Goal: Find contact information: Find contact information

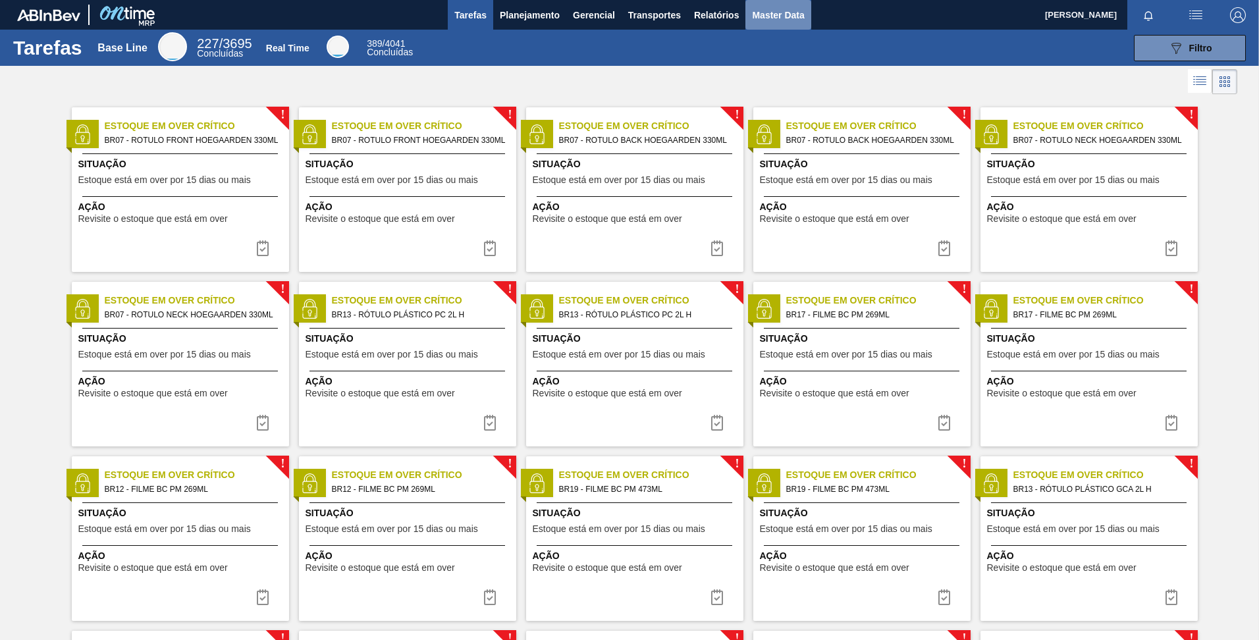
click at [793, 18] on span "Master Data" at bounding box center [778, 15] width 52 height 16
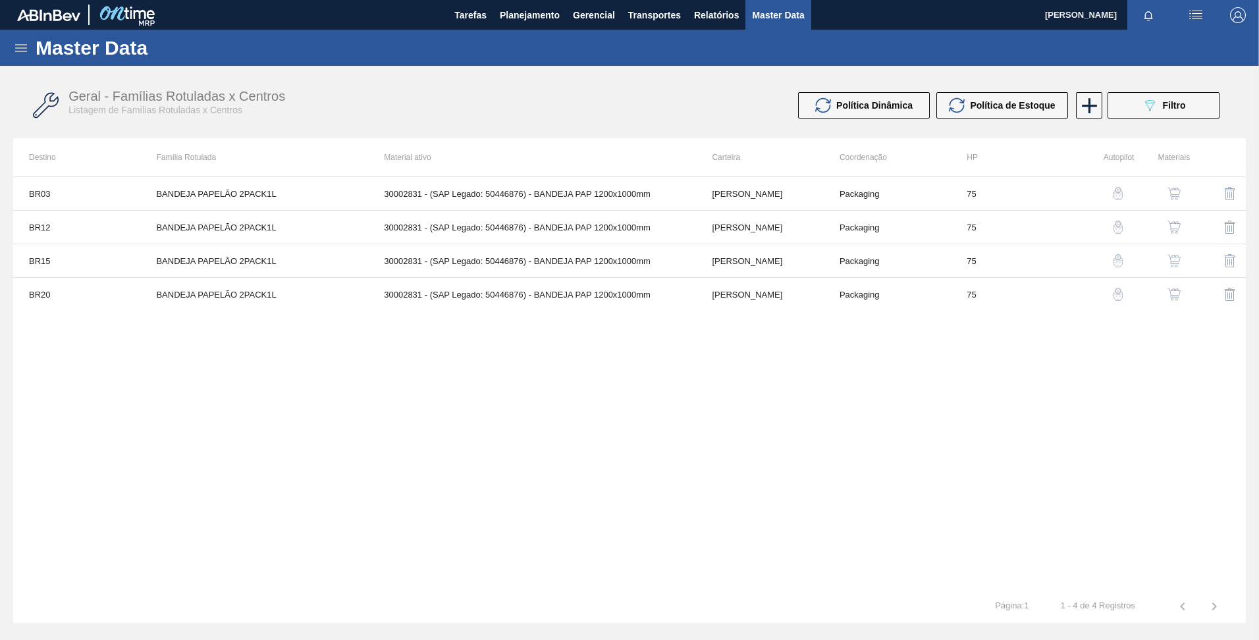
click at [22, 55] on icon at bounding box center [21, 48] width 16 height 16
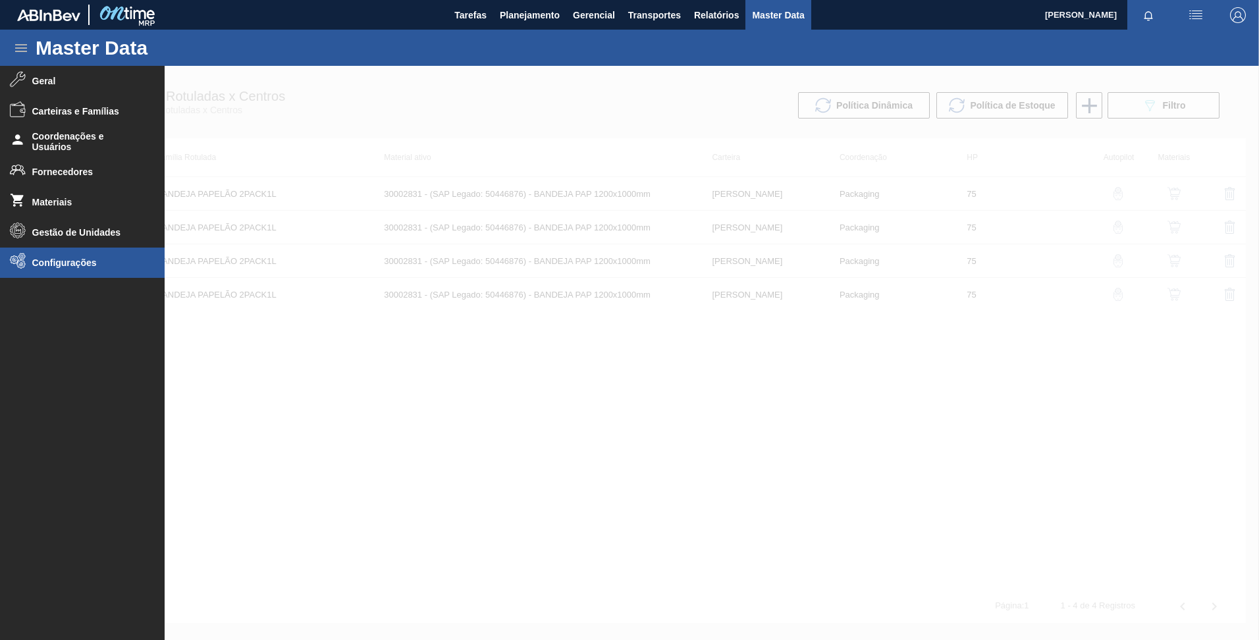
click at [62, 266] on span "Configurações" at bounding box center [86, 262] width 109 height 11
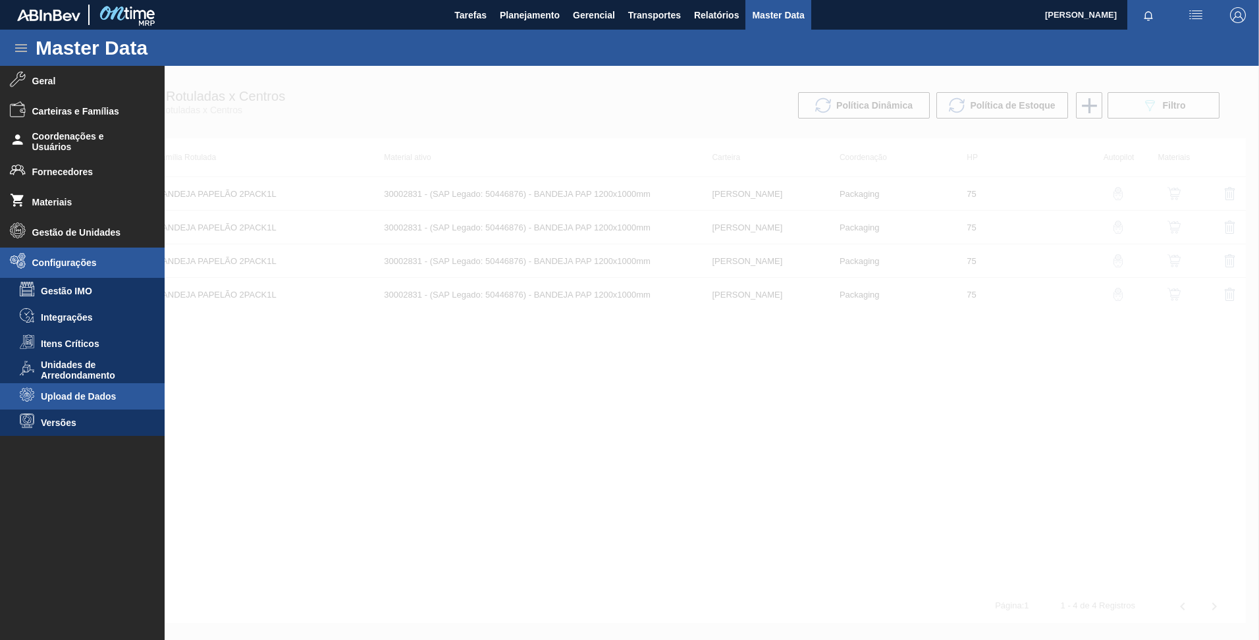
click at [84, 389] on li "Upload de Dados" at bounding box center [82, 396] width 165 height 26
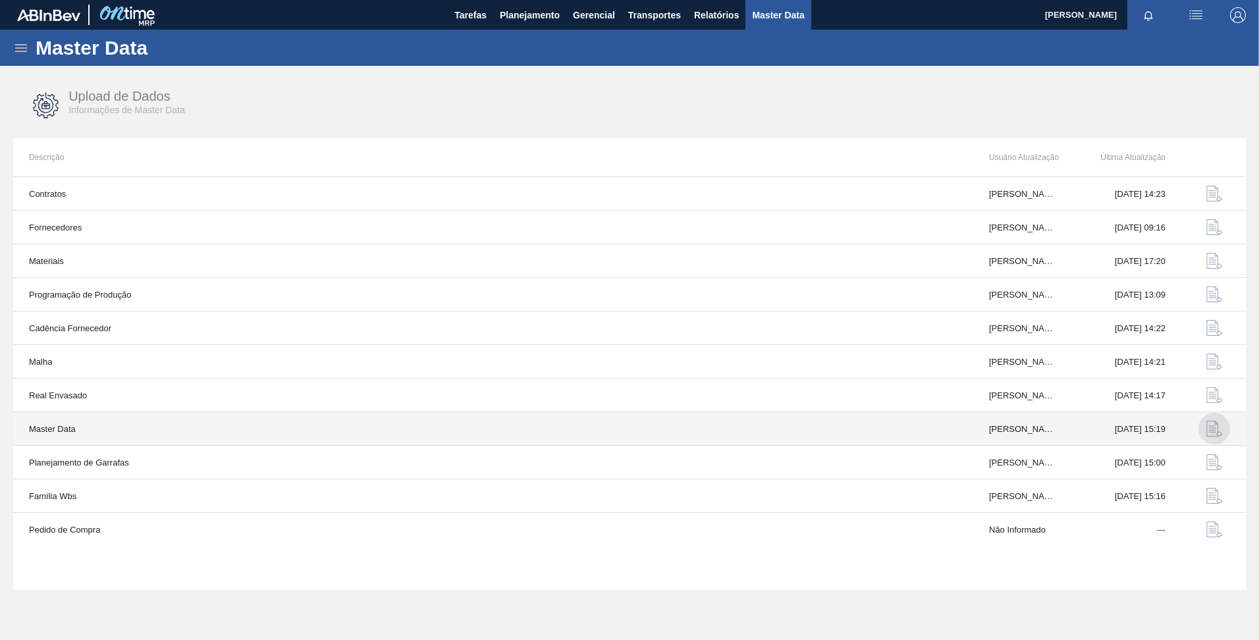
click at [1215, 431] on img "button" at bounding box center [1214, 429] width 16 height 16
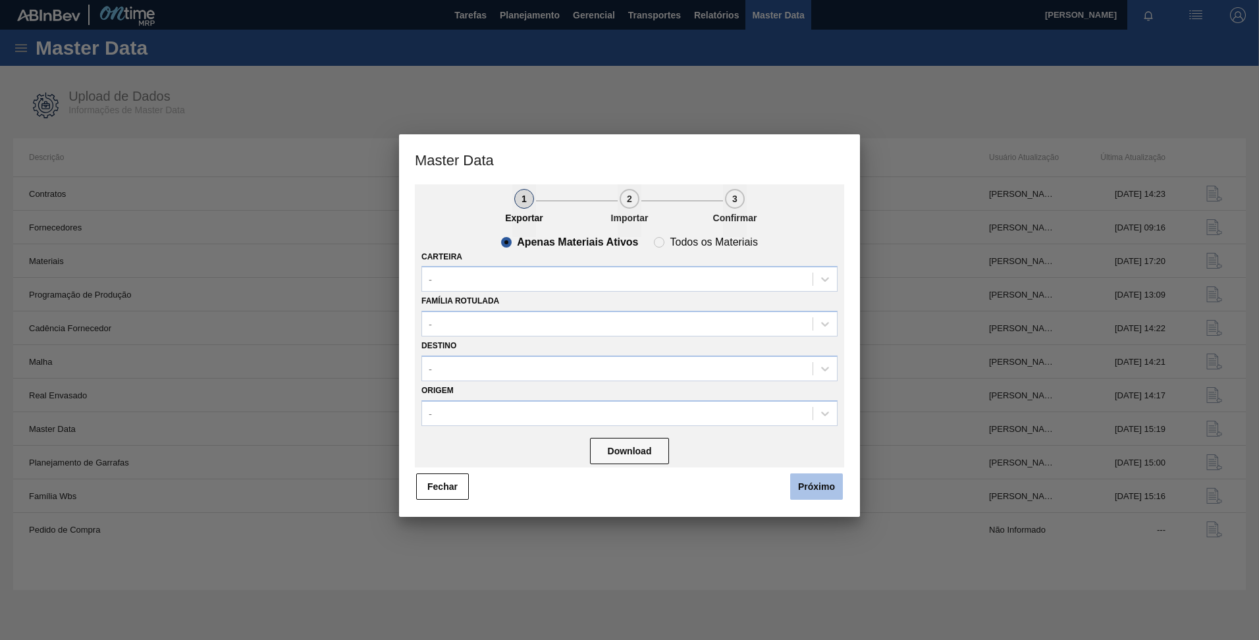
click at [804, 490] on button "Próximo" at bounding box center [816, 486] width 53 height 26
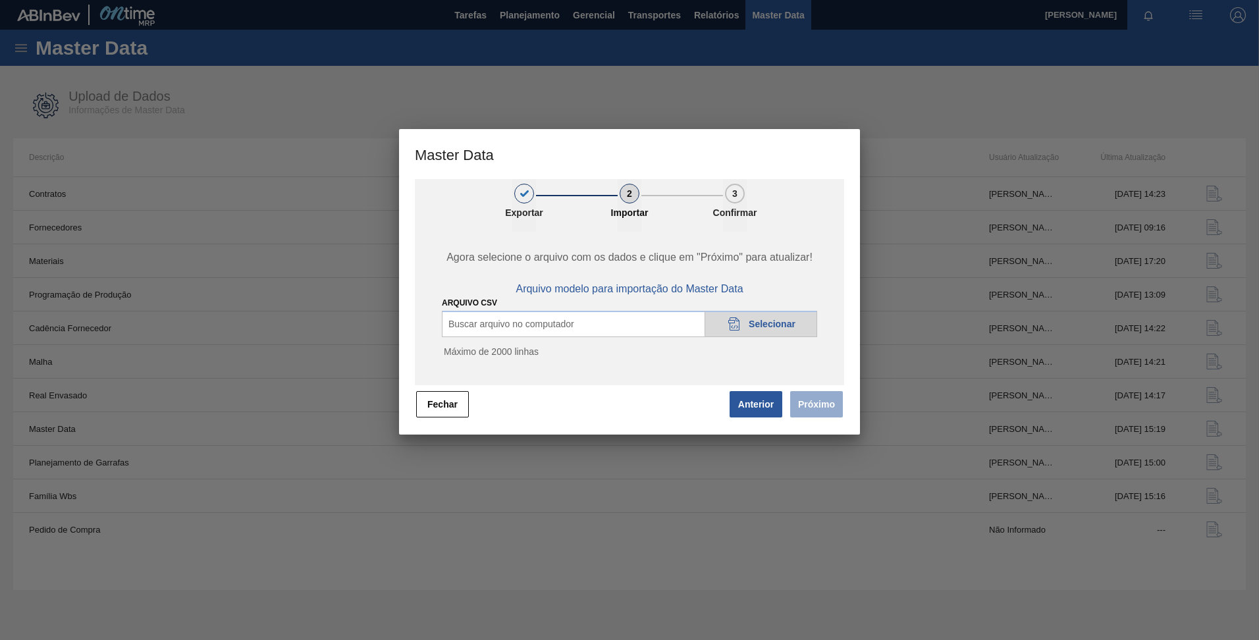
click at [773, 324] on span "Selecionar" at bounding box center [771, 324] width 47 height 11
click at [783, 334] on div "20DAD902-3625-4257-8FDA-0C0CB19E2A3D Selecionar" at bounding box center [760, 324] width 113 height 26
click at [778, 321] on span "Selecionar" at bounding box center [771, 324] width 47 height 11
click at [626, 288] on span "Arquivo modelo para importação do Master Data" at bounding box center [628, 289] width 227 height 12
click at [764, 332] on div "20DAD902-3625-4257-8FDA-0C0CB19E2A3D Selecionar" at bounding box center [760, 324] width 113 height 26
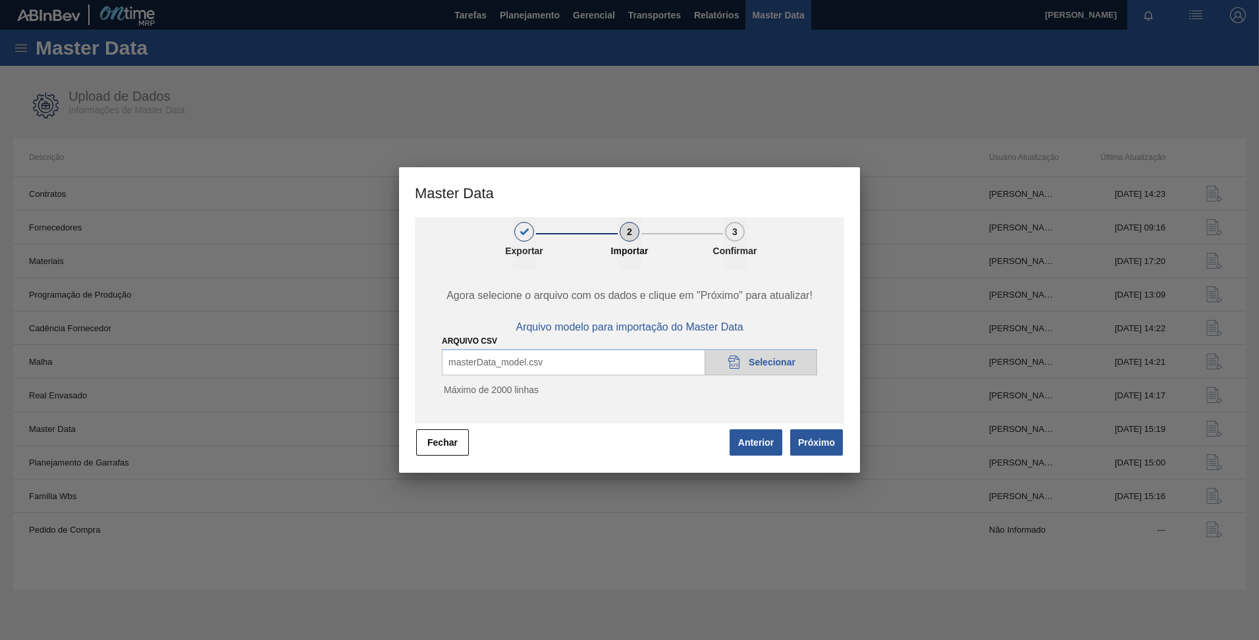
click at [828, 444] on button "Próximo" at bounding box center [816, 442] width 53 height 26
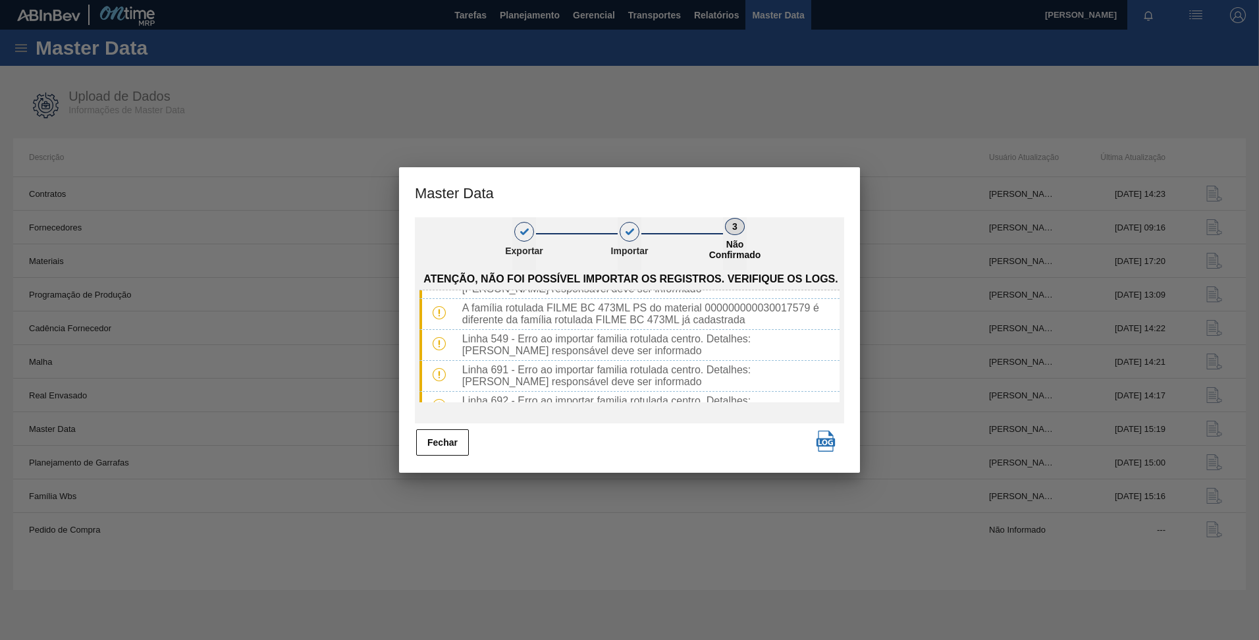
scroll to position [282, 0]
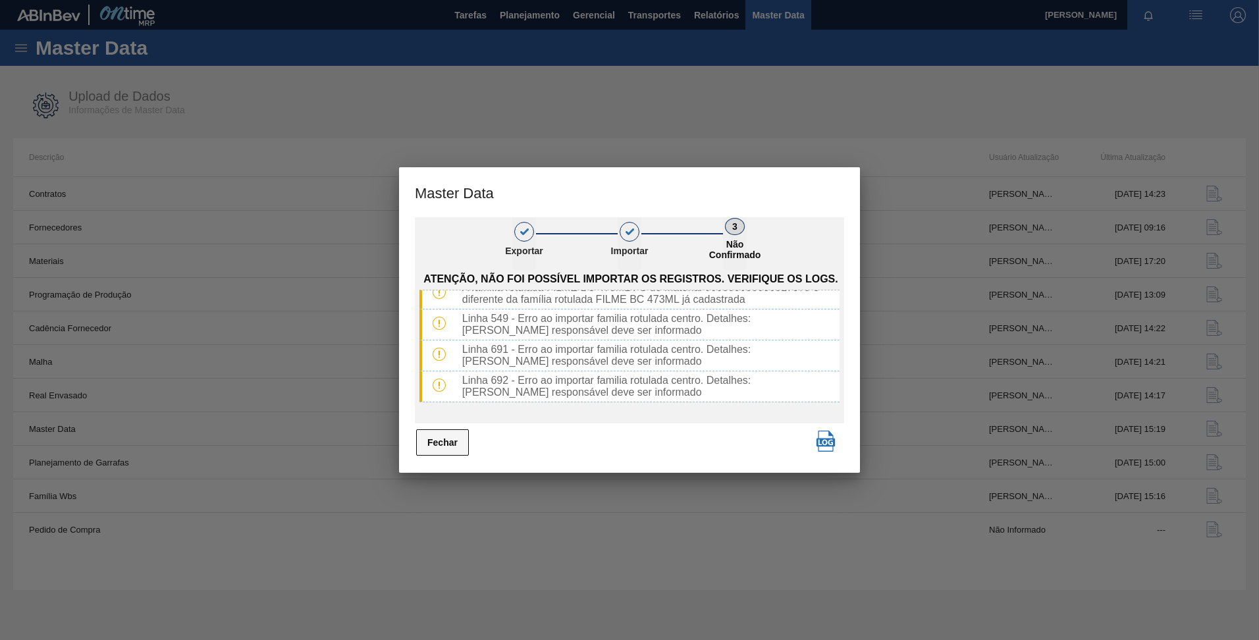
click at [444, 437] on button "Fechar" at bounding box center [442, 442] width 53 height 26
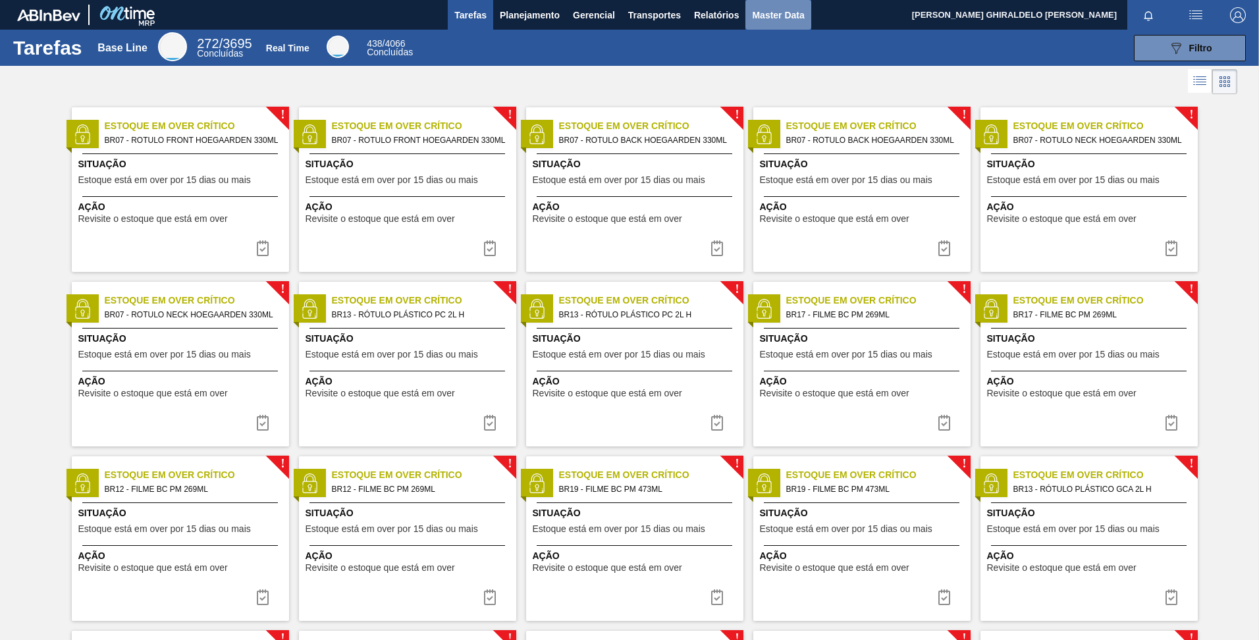
click at [784, 16] on span "Master Data" at bounding box center [778, 15] width 52 height 16
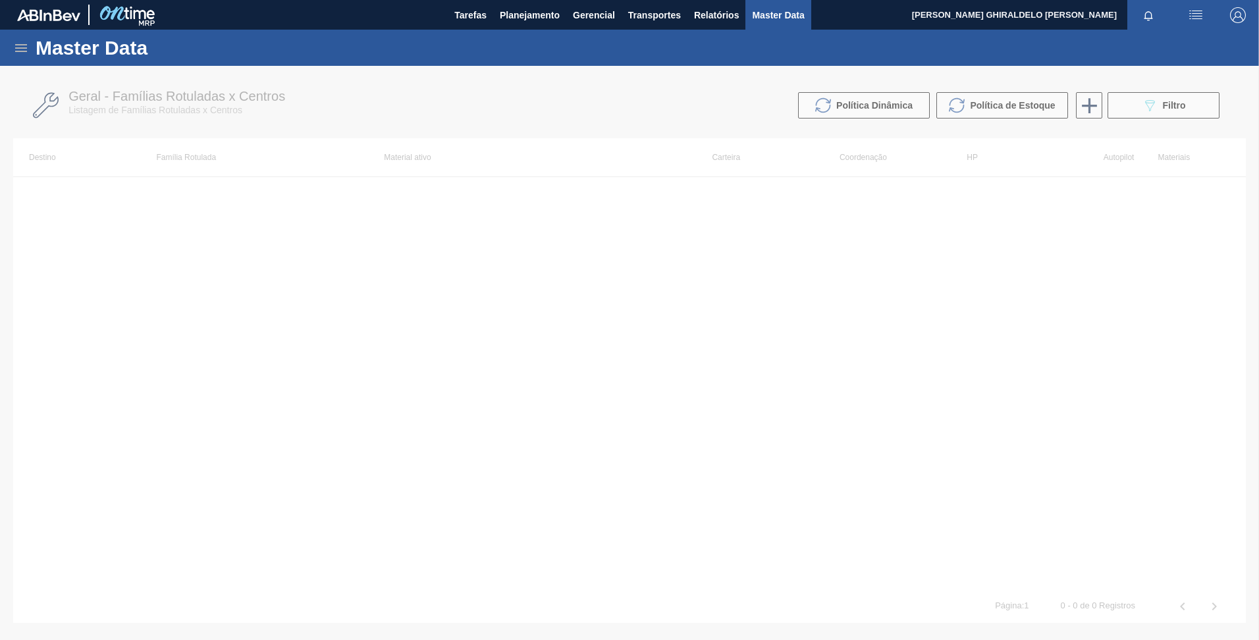
click at [21, 49] on icon at bounding box center [21, 48] width 16 height 16
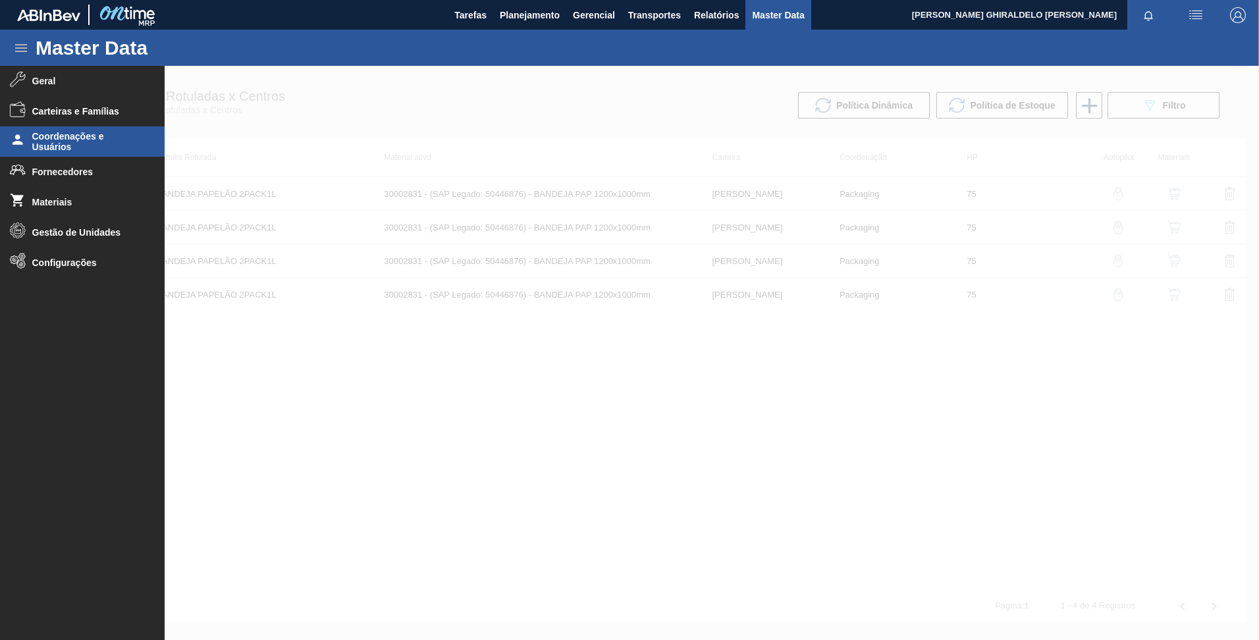
click at [80, 136] on span "Coordenações e Usuários" at bounding box center [86, 141] width 109 height 21
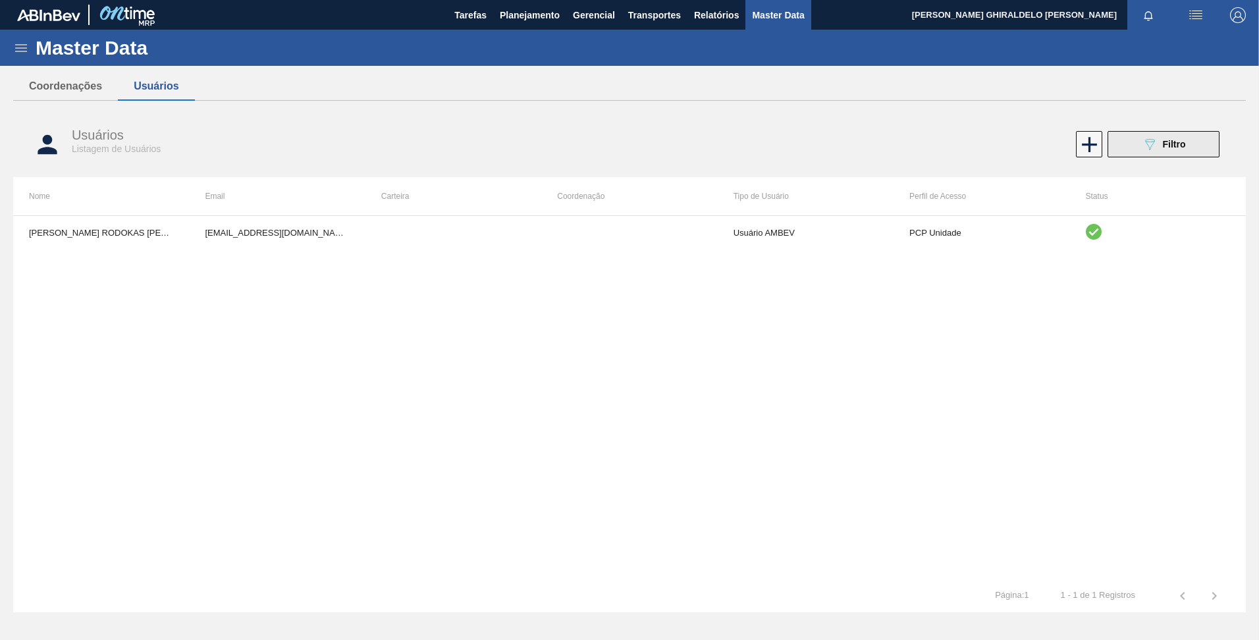
click at [1142, 142] on icon "089F7B8B-B2A5-4AFE-B5C0-19BA573D28AC" at bounding box center [1149, 144] width 16 height 16
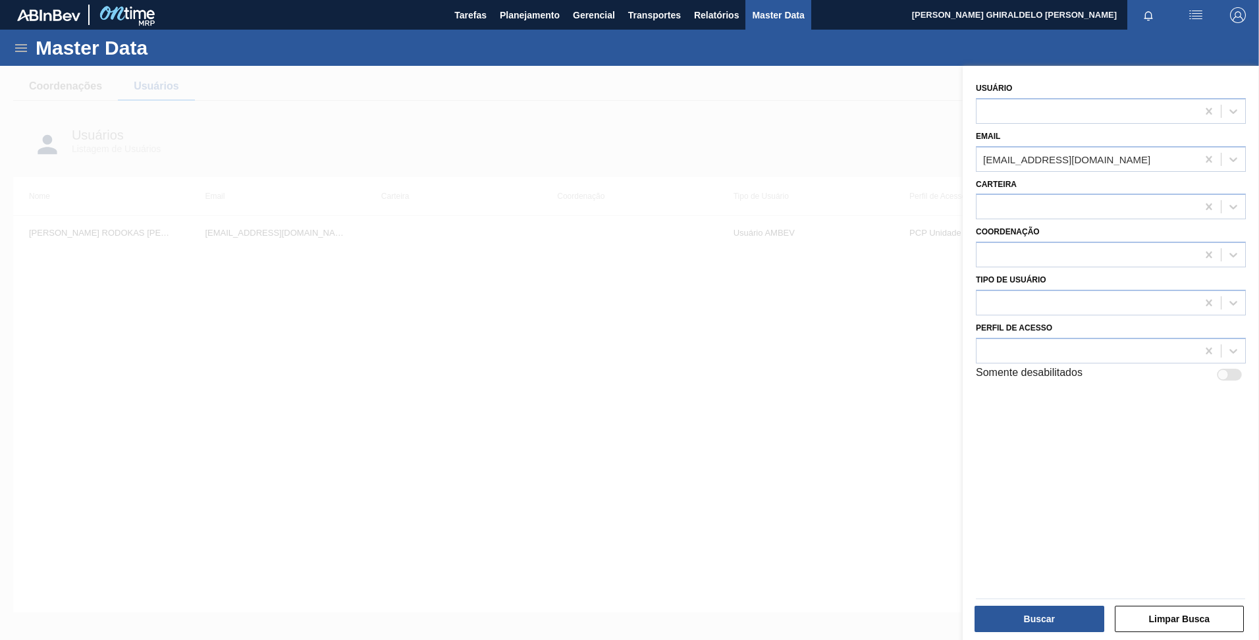
click at [649, 122] on div at bounding box center [629, 386] width 1259 height 640
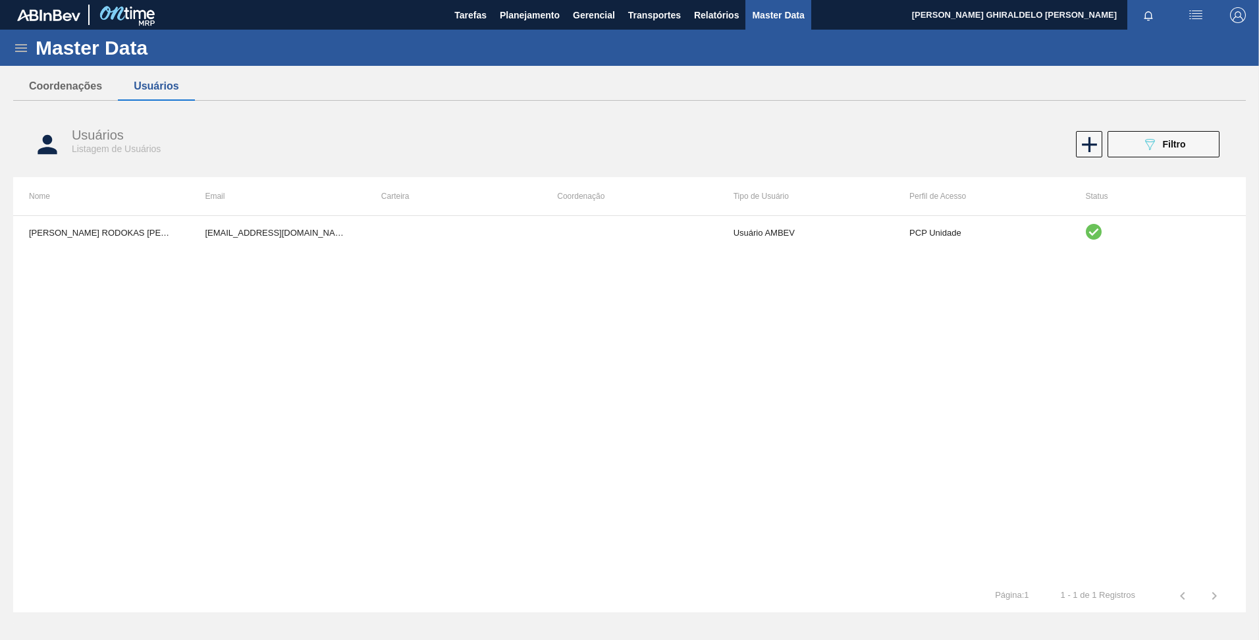
click at [22, 44] on icon at bounding box center [21, 48] width 12 height 8
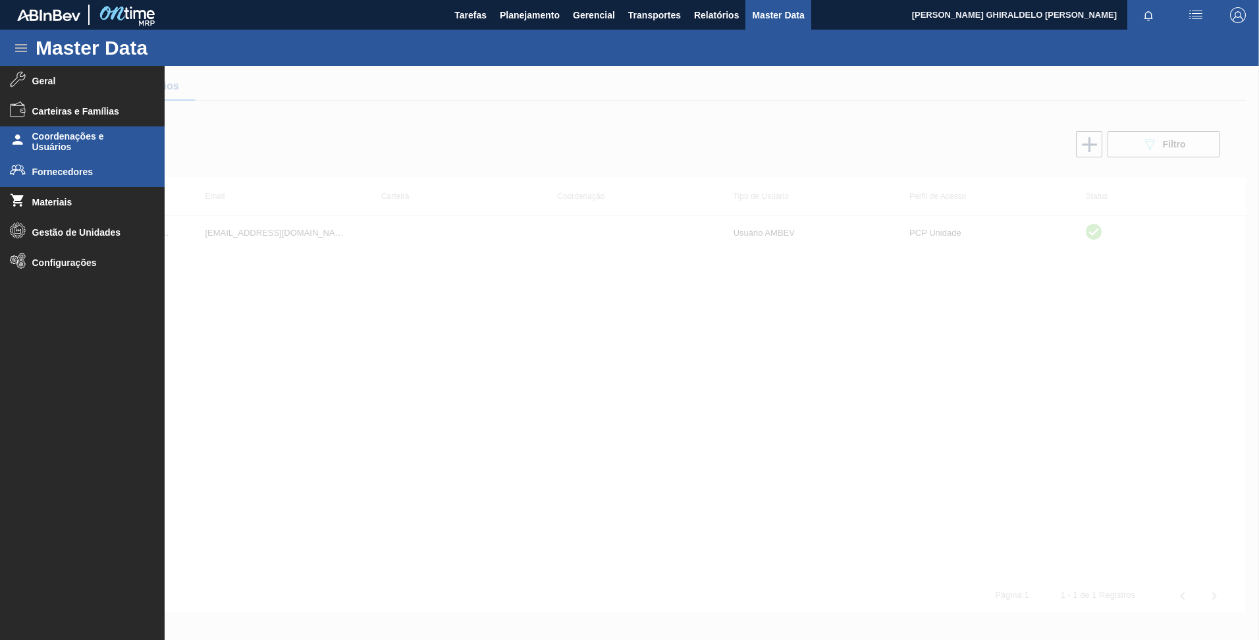
click at [100, 170] on span "Fornecedores" at bounding box center [86, 172] width 109 height 11
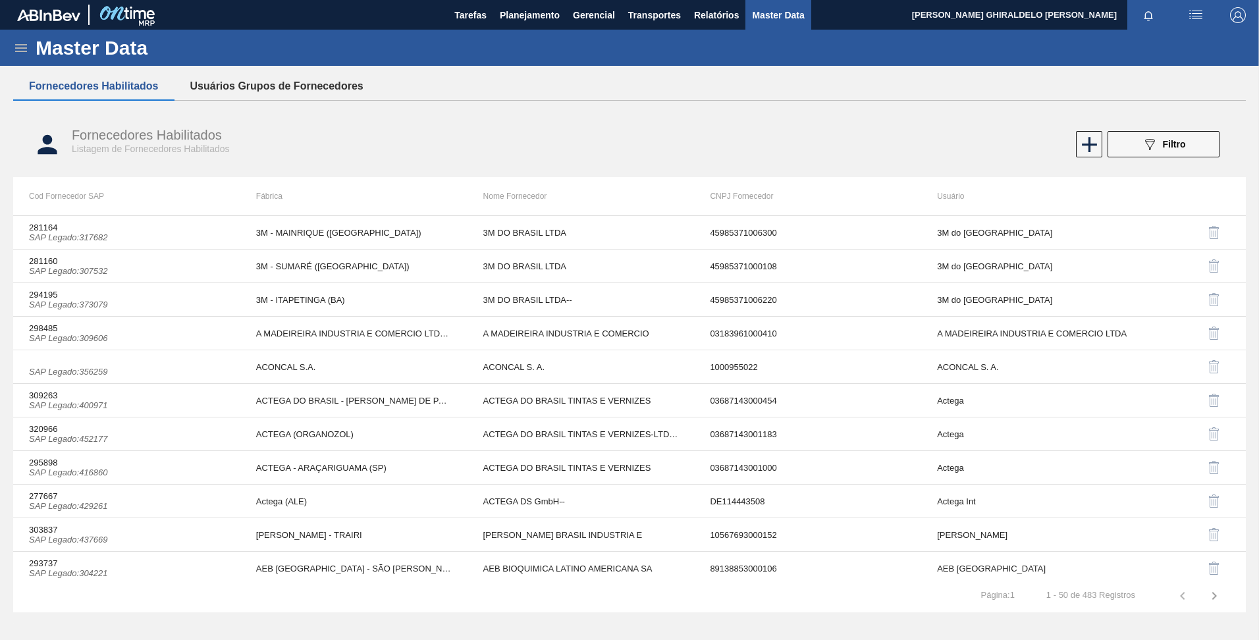
click at [284, 86] on button "Usuários Grupos de Fornecedores" at bounding box center [276, 86] width 205 height 28
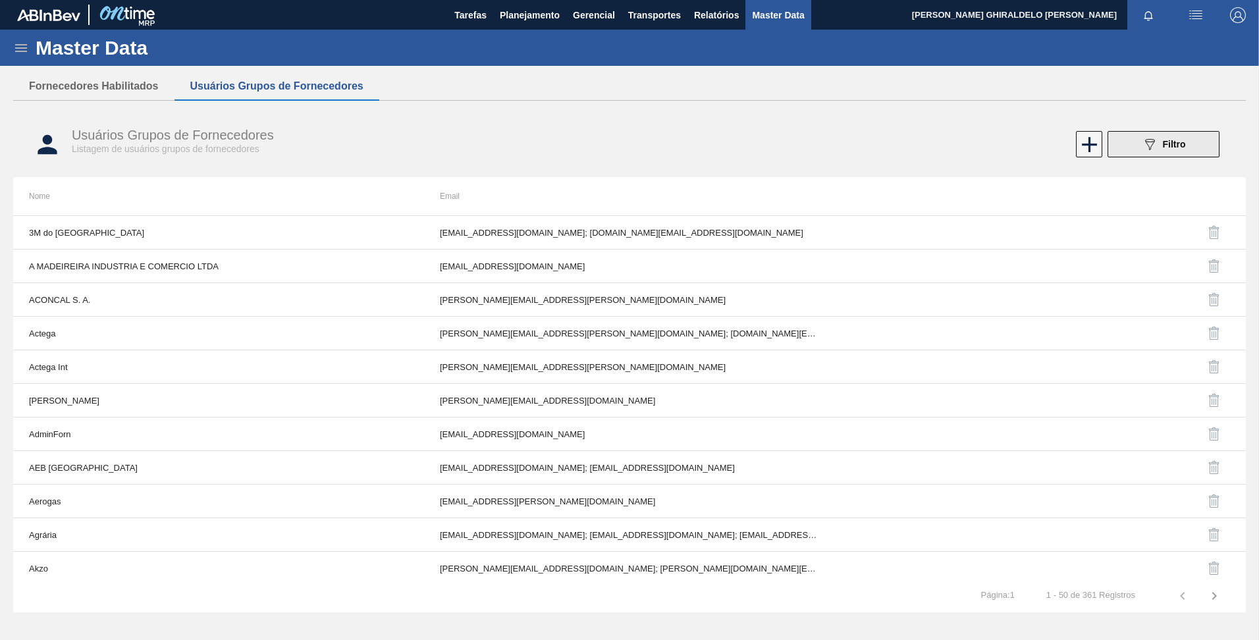
click at [1188, 135] on button "089F7B8B-B2A5-4AFE-B5C0-19BA573D28AC Filtro" at bounding box center [1163, 144] width 112 height 26
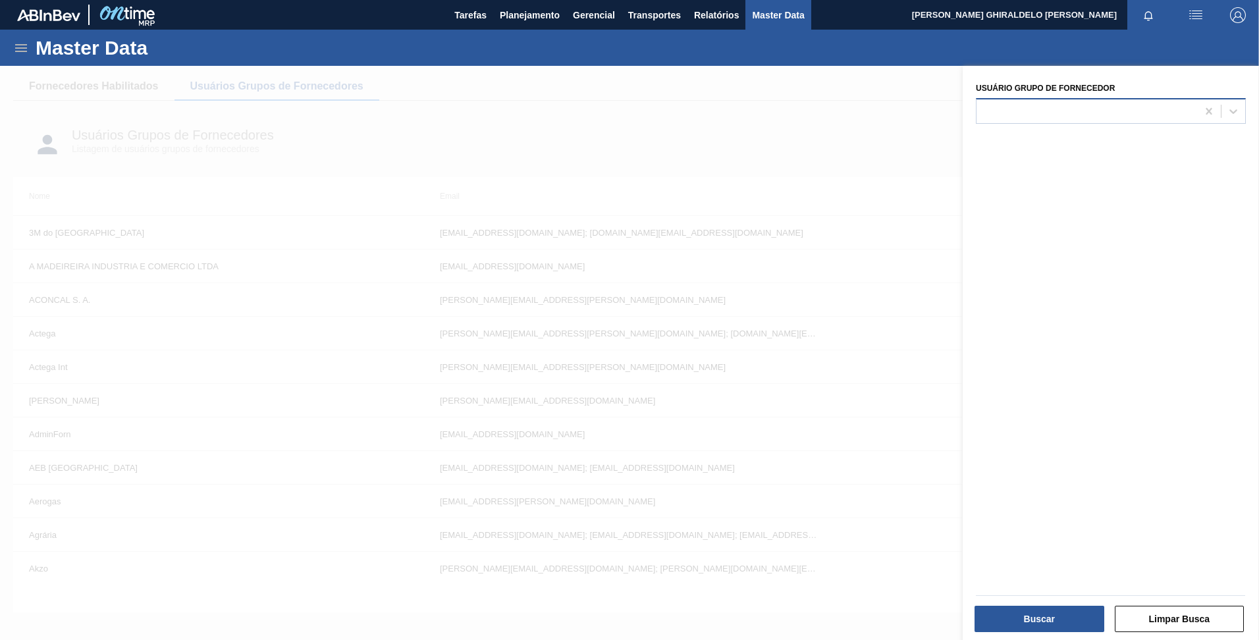
click at [1123, 122] on div at bounding box center [1111, 111] width 270 height 26
type Fornecedor "iff"
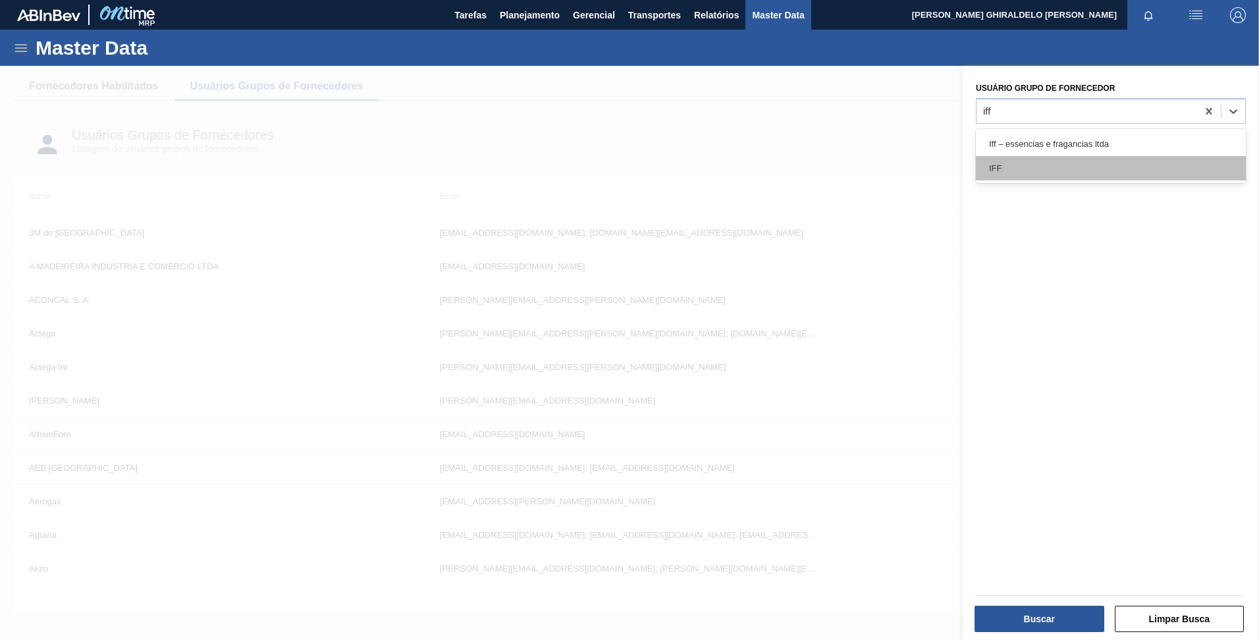
click at [1070, 170] on div "IFF" at bounding box center [1111, 168] width 270 height 24
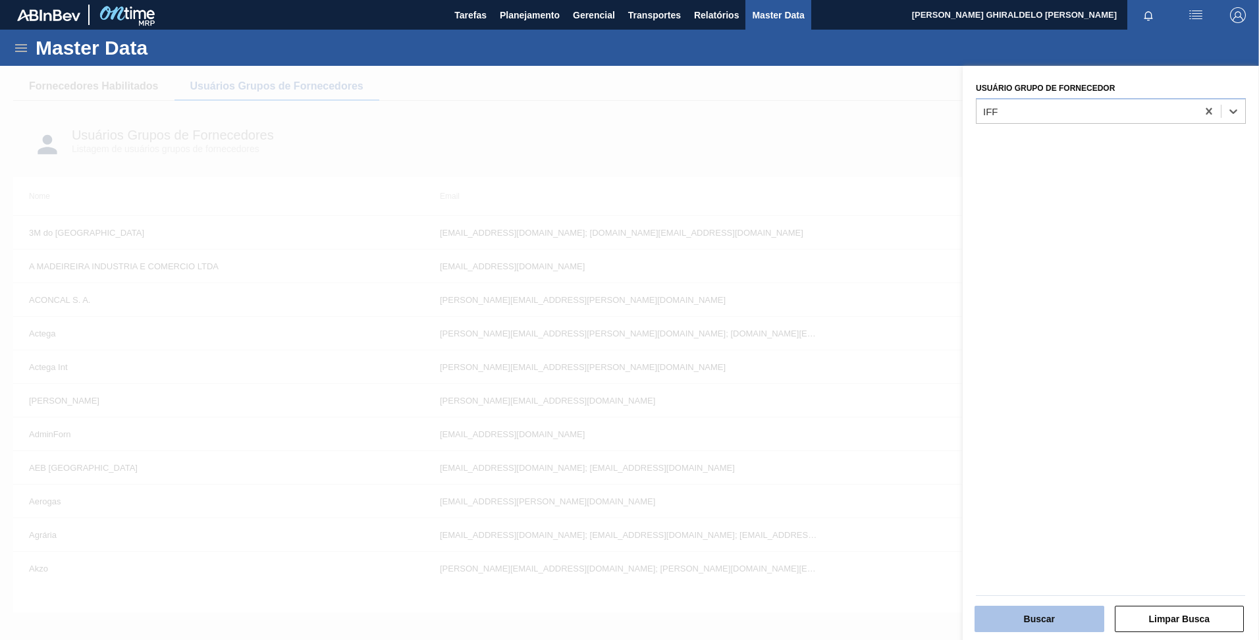
click at [1035, 619] on button "Buscar" at bounding box center [1039, 619] width 130 height 26
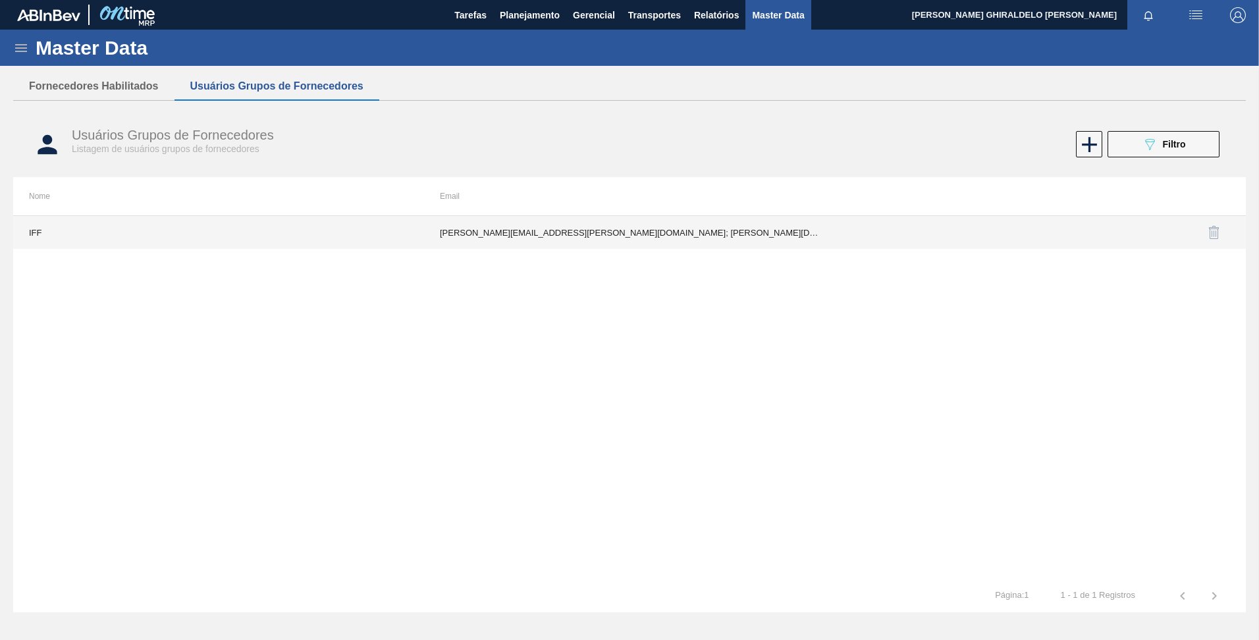
click at [580, 240] on td "[PERSON_NAME][EMAIL_ADDRESS][PERSON_NAME][DOMAIN_NAME]; [PERSON_NAME][DOMAIN_NA…" at bounding box center [629, 232] width 411 height 33
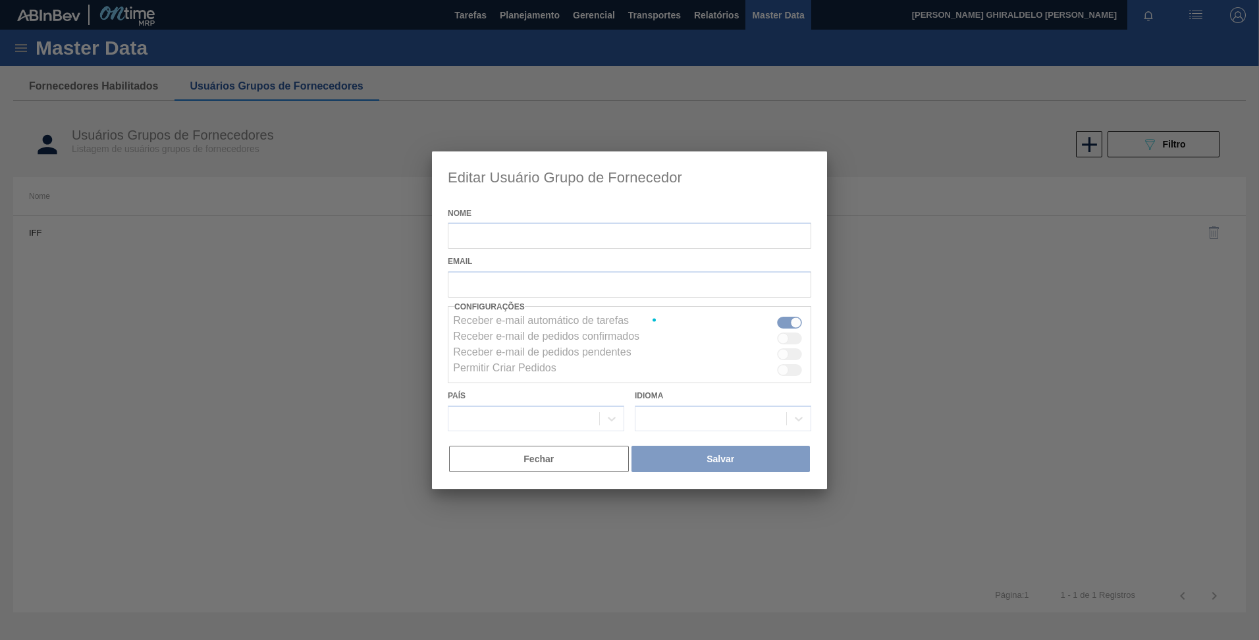
type input "IFF"
checkbox input "true"
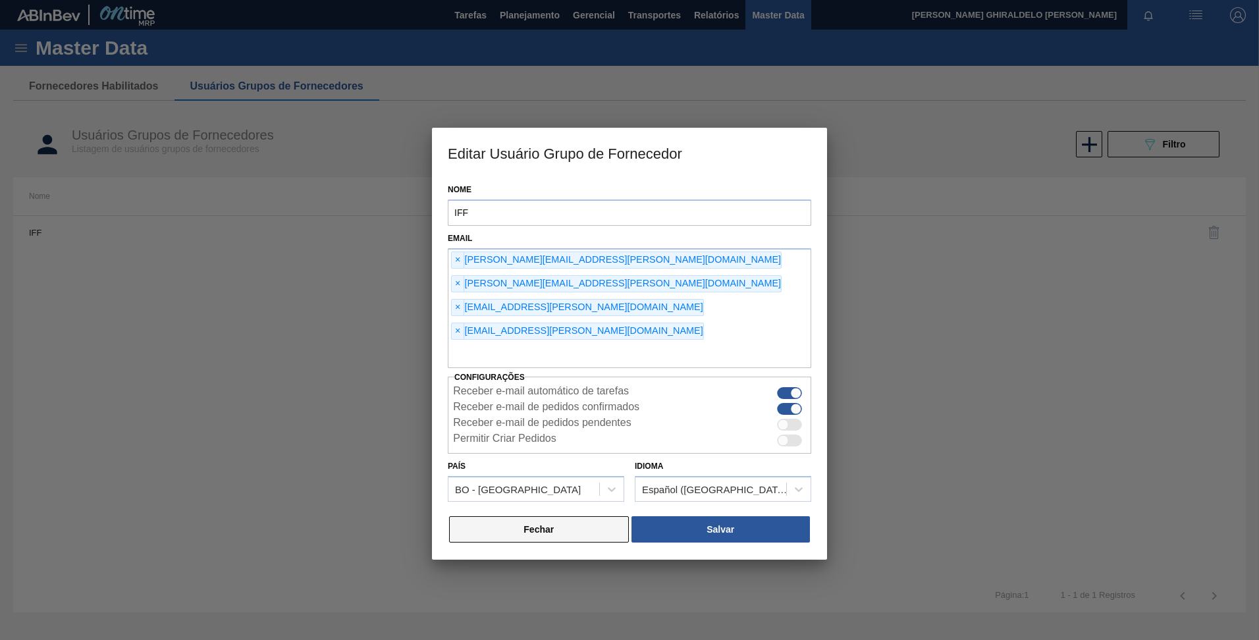
click at [540, 516] on button "Fechar" at bounding box center [539, 529] width 180 height 26
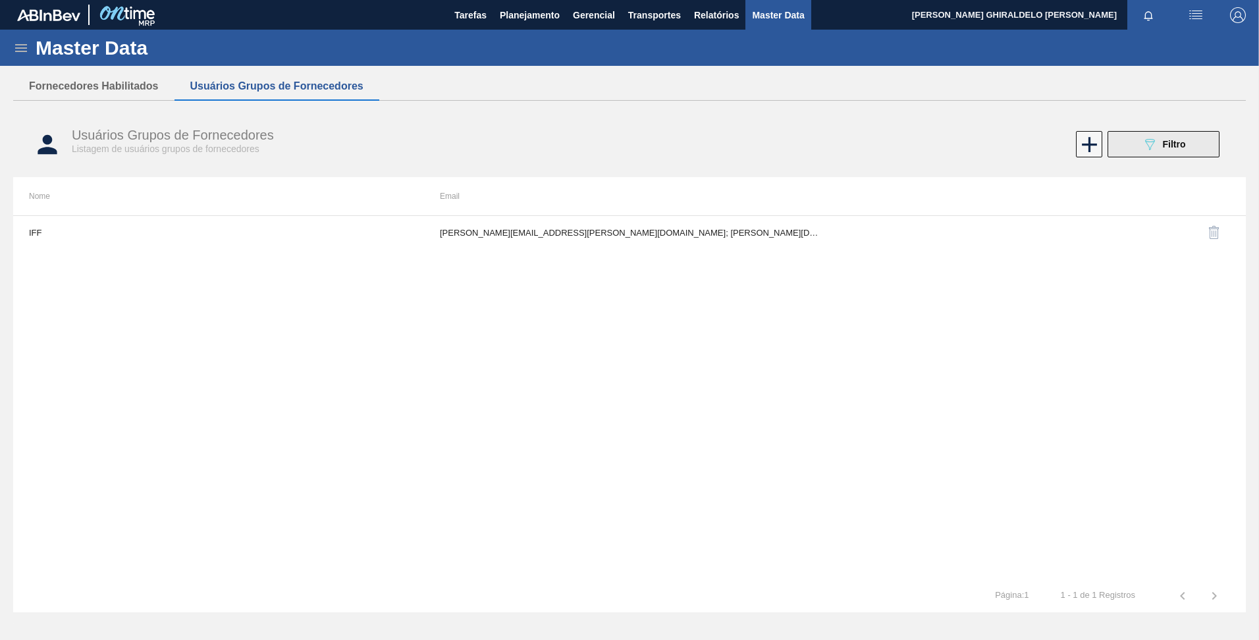
click at [1141, 138] on icon "089F7B8B-B2A5-4AFE-B5C0-19BA573D28AC" at bounding box center [1149, 144] width 16 height 16
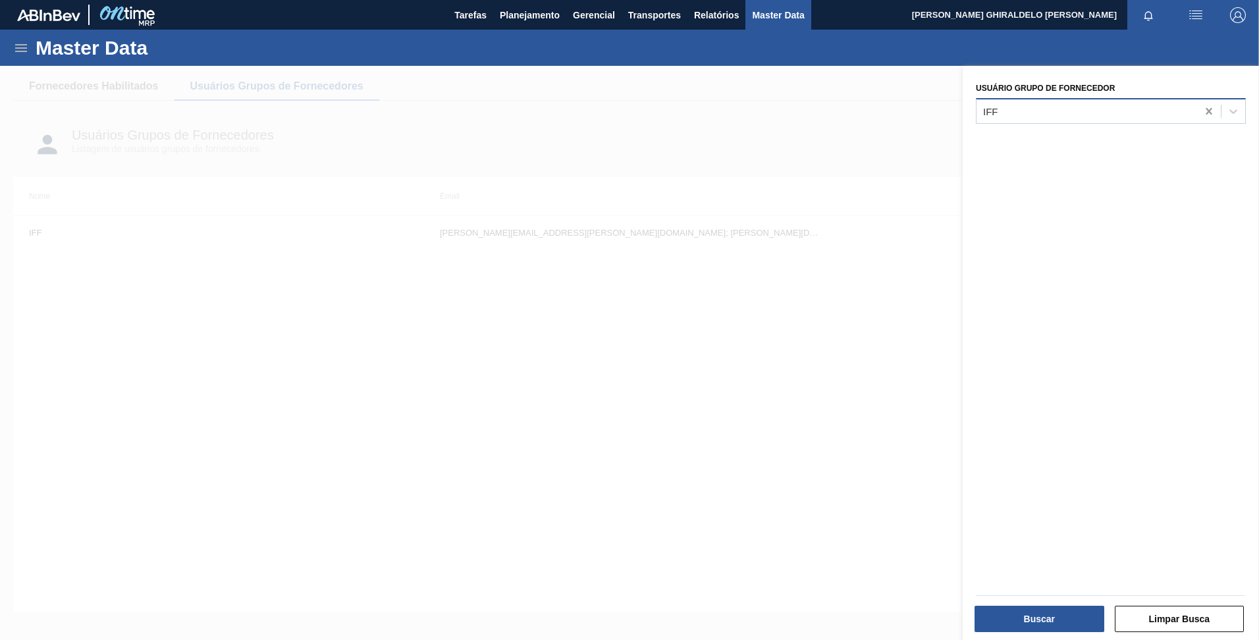
click at [1205, 113] on icon at bounding box center [1208, 111] width 6 height 7
type Fornecedor "iff"
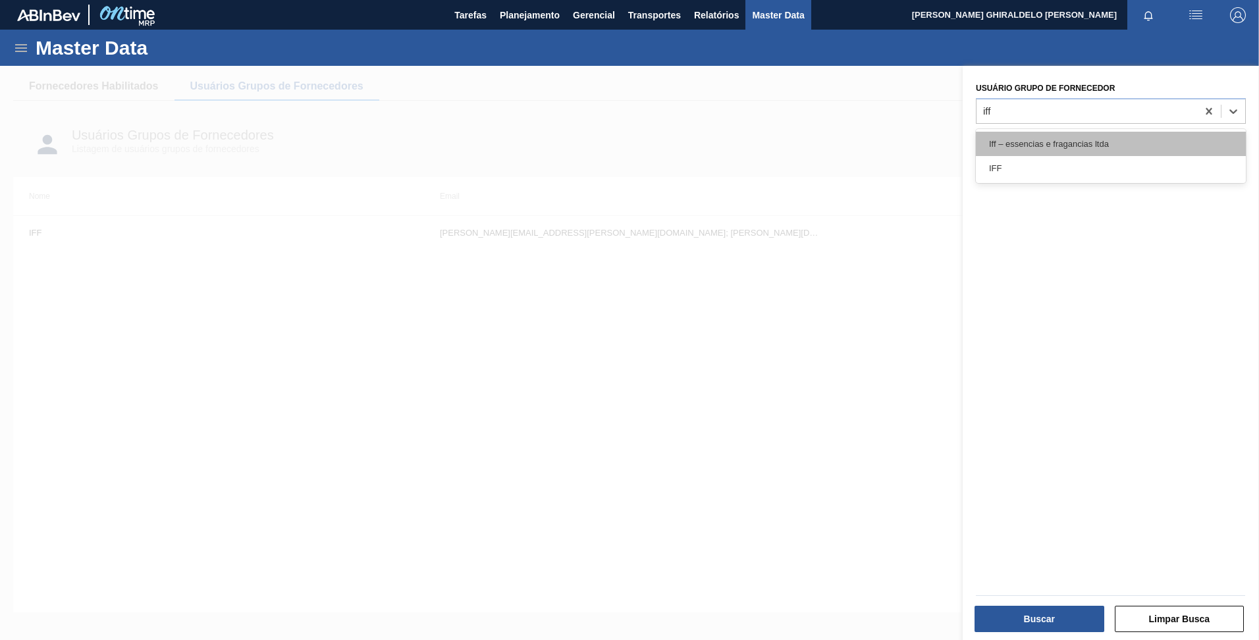
click at [1141, 146] on div "Iff – essencias e fragancias ltda" at bounding box center [1111, 144] width 270 height 24
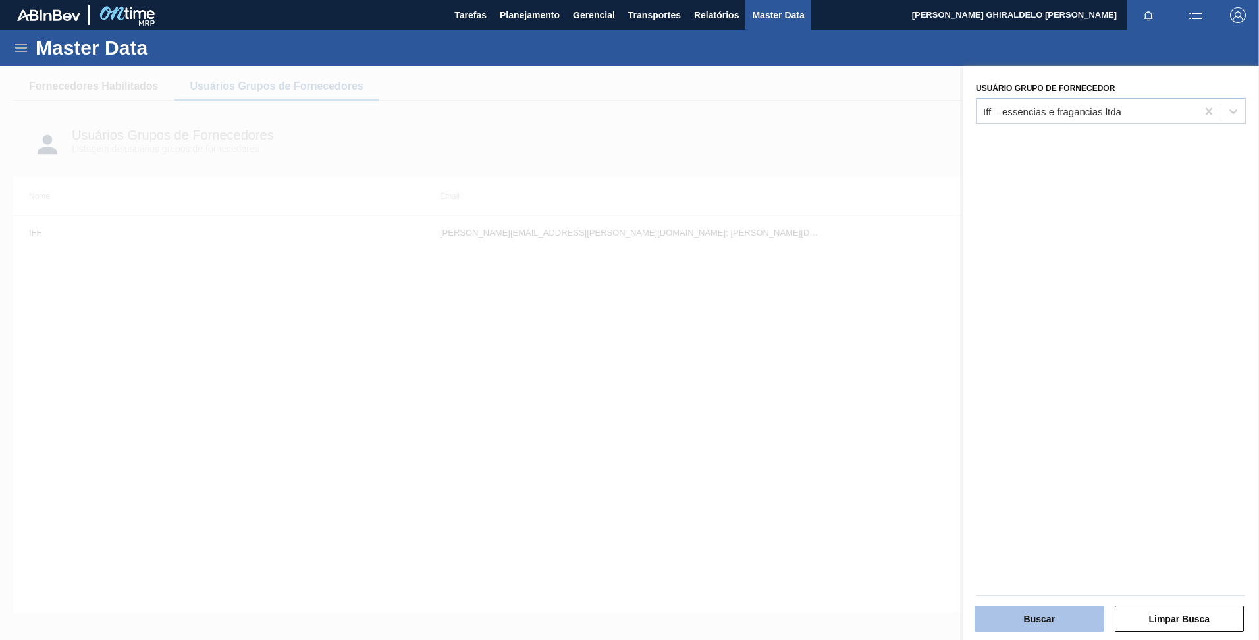
click at [1030, 628] on button "Buscar" at bounding box center [1039, 619] width 130 height 26
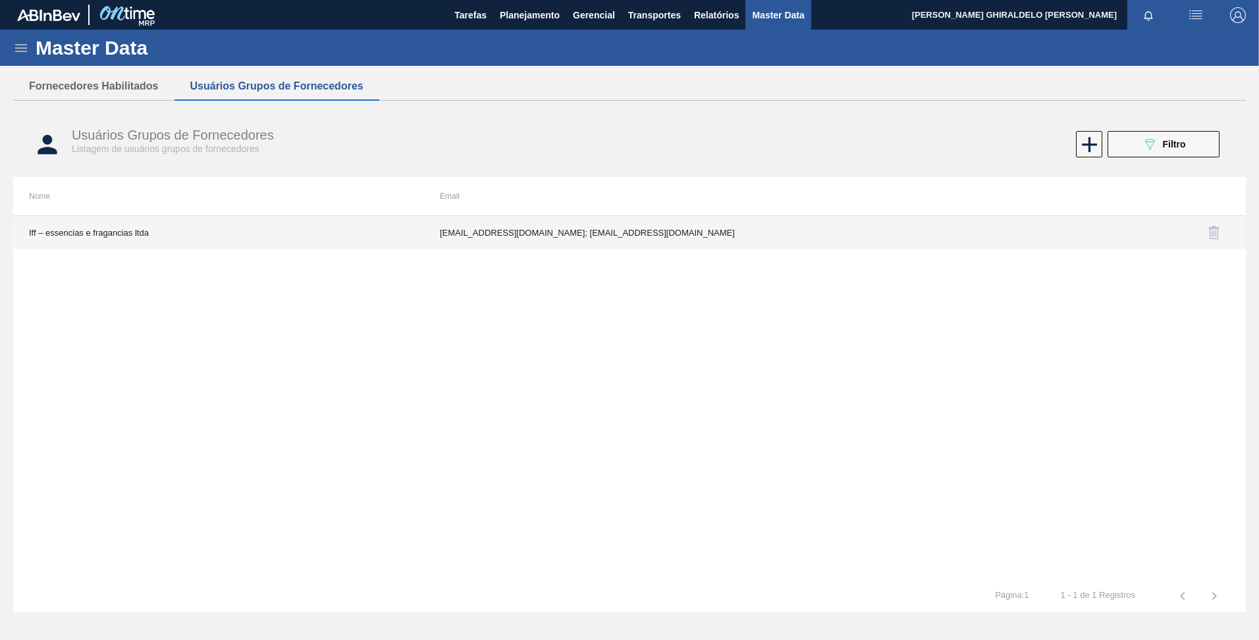
click at [460, 227] on td "[EMAIL_ADDRESS][DOMAIN_NAME]; [EMAIL_ADDRESS][DOMAIN_NAME]" at bounding box center [629, 232] width 411 height 33
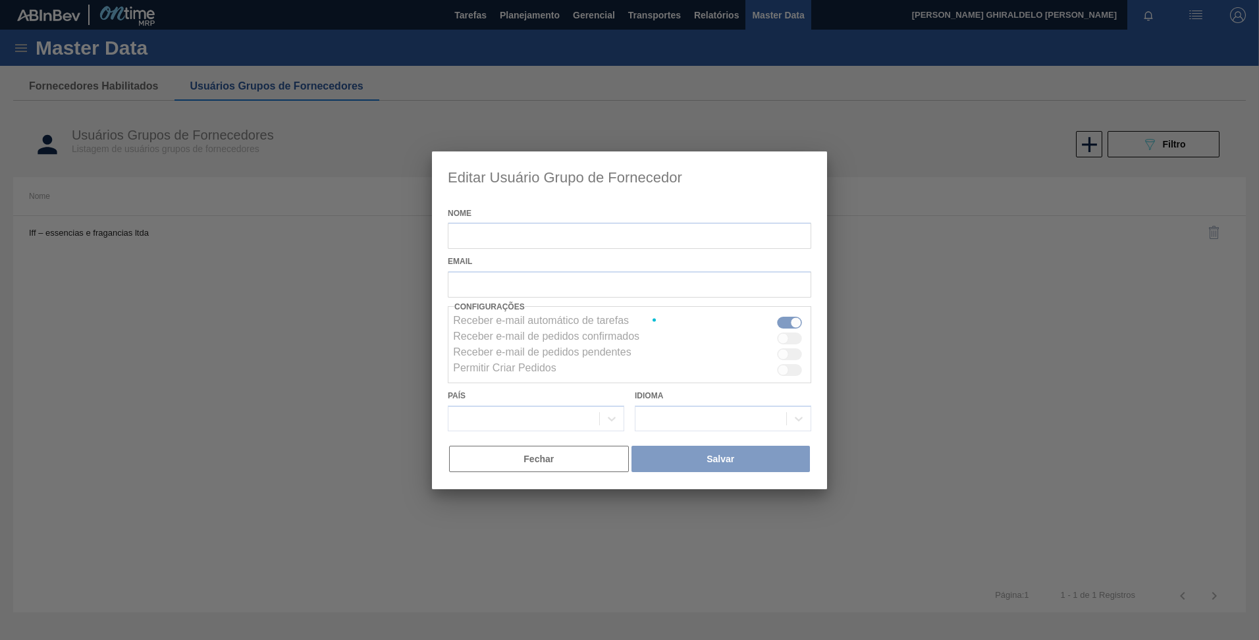
type input "Iff – essencias e fragancias ltda"
